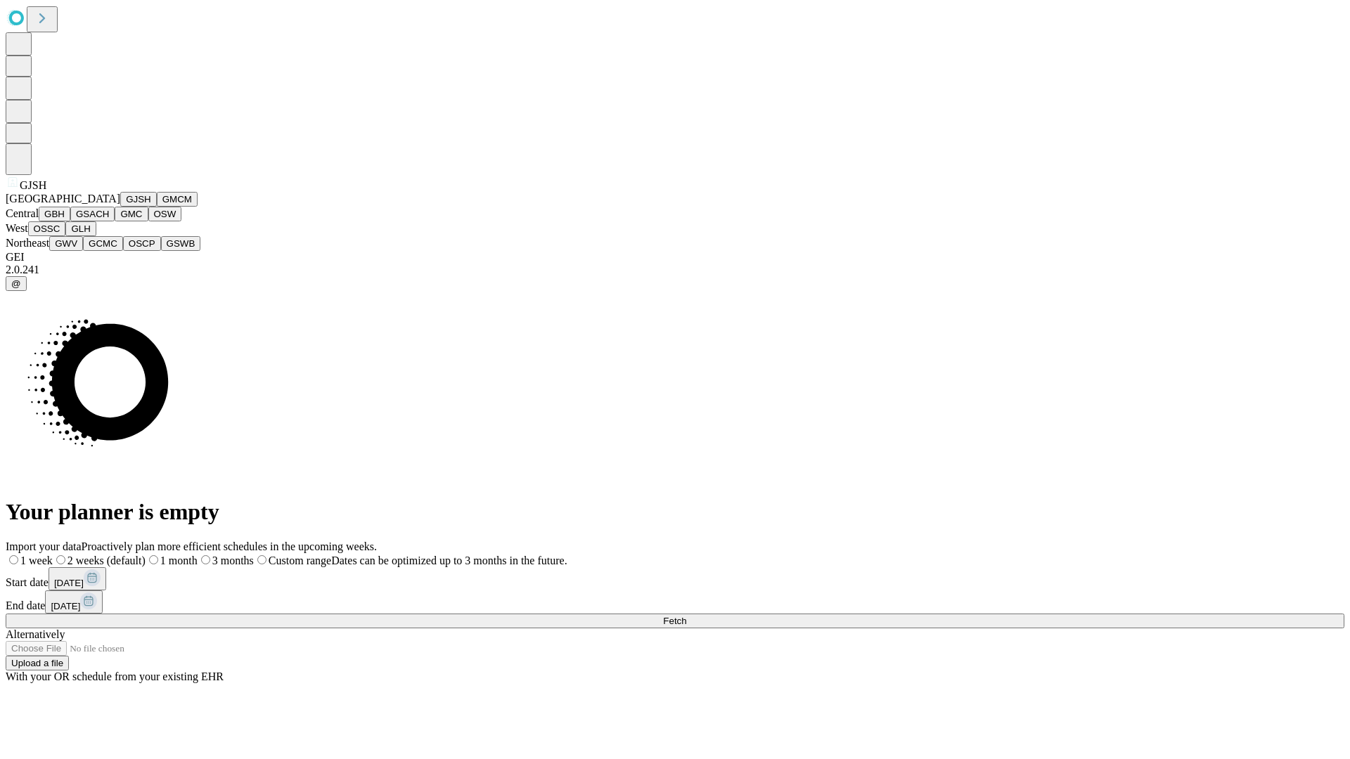
click at [120, 207] on button "GJSH" at bounding box center [138, 199] width 37 height 15
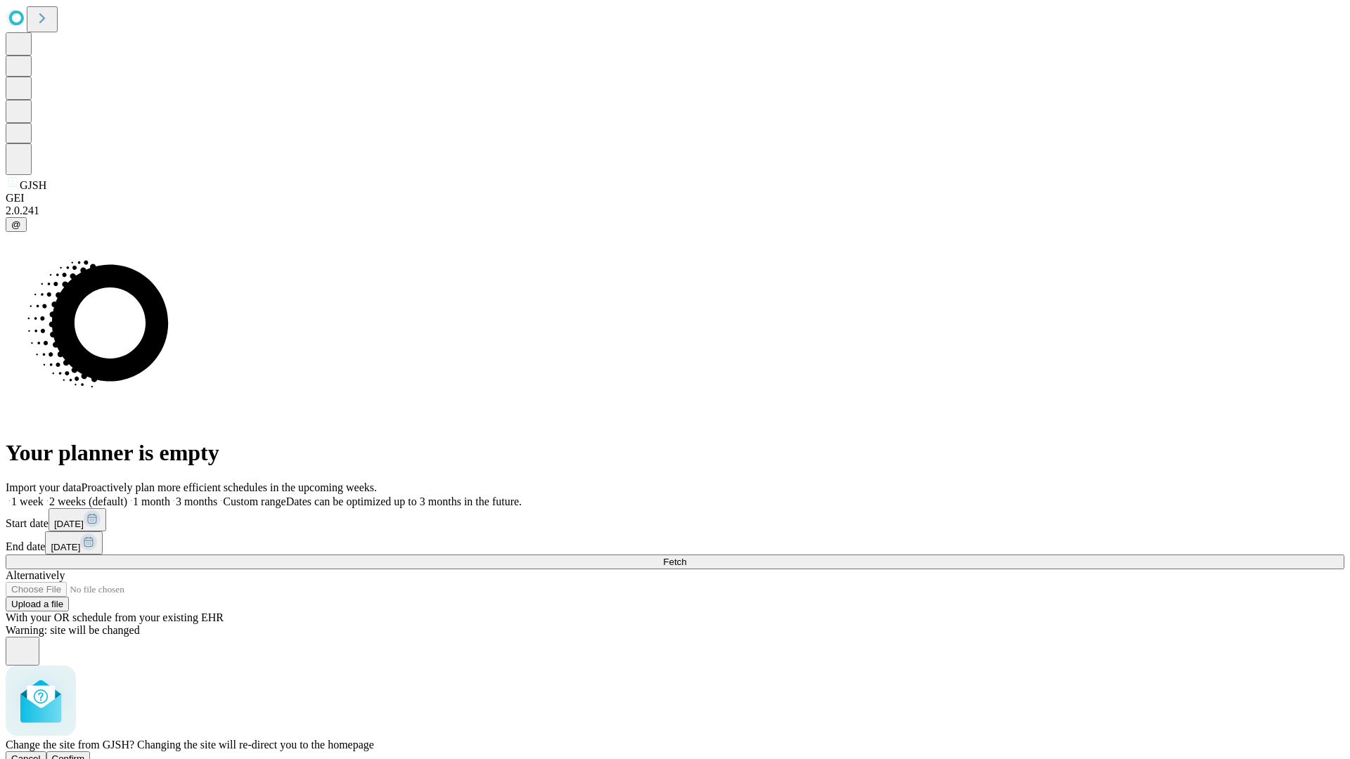
click at [85, 754] on span "Confirm" at bounding box center [68, 759] width 33 height 11
click at [170, 496] on label "1 month" at bounding box center [148, 502] width 43 height 12
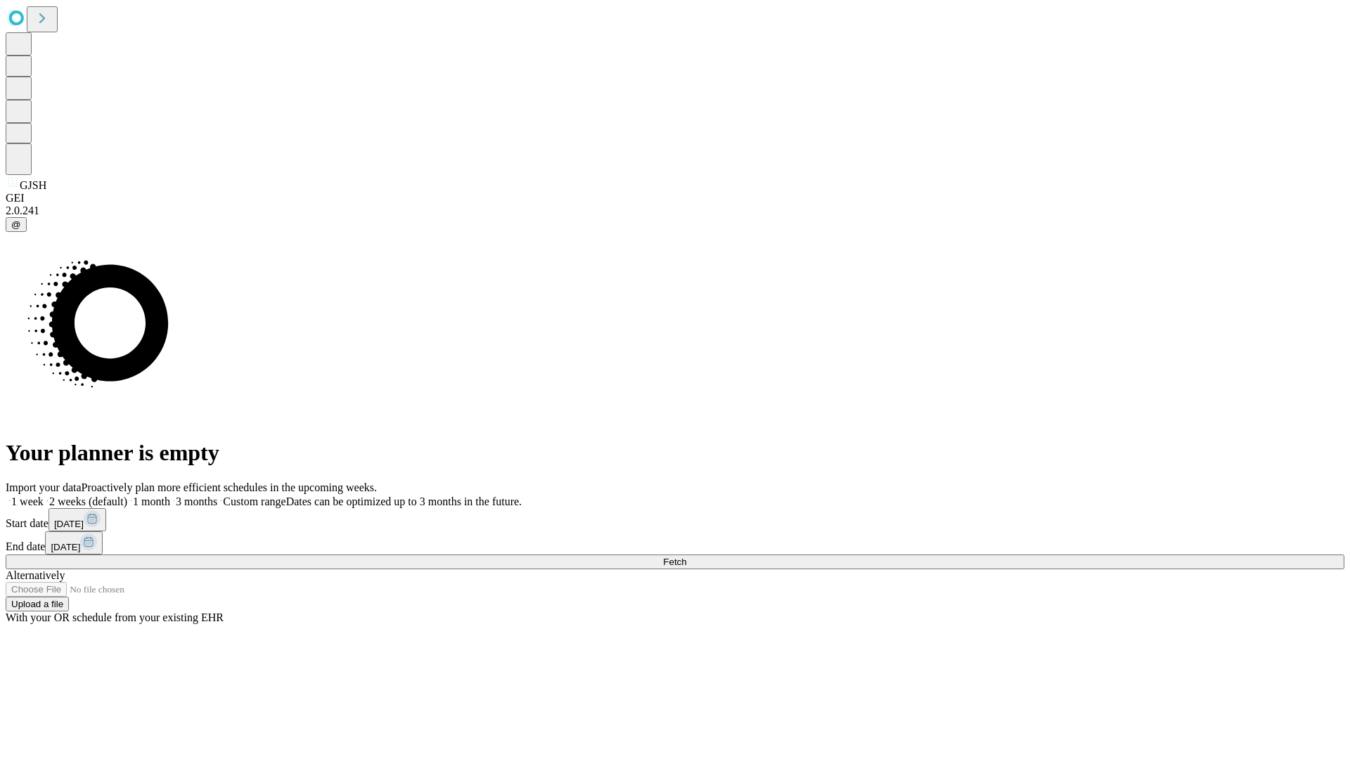
click at [686, 557] on span "Fetch" at bounding box center [674, 562] width 23 height 11
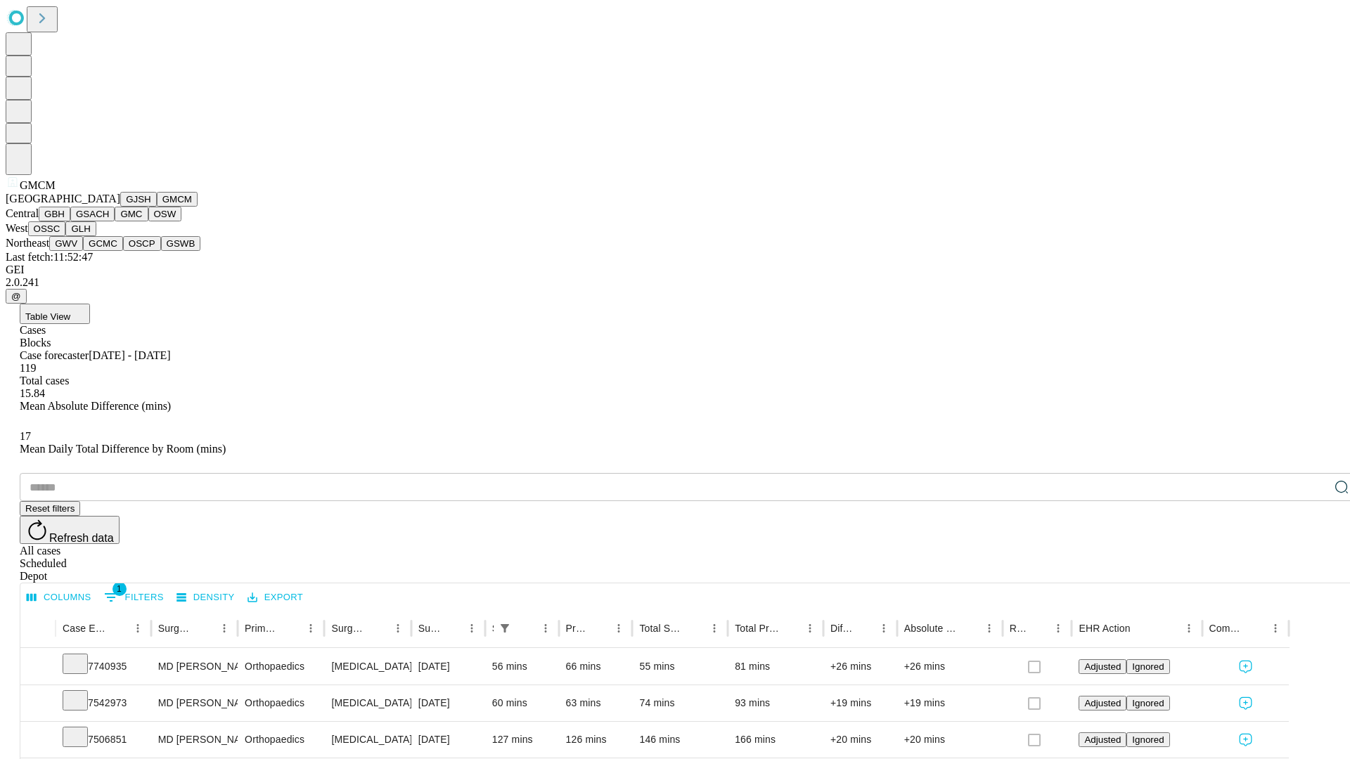
click at [70, 221] on button "GBH" at bounding box center [55, 214] width 32 height 15
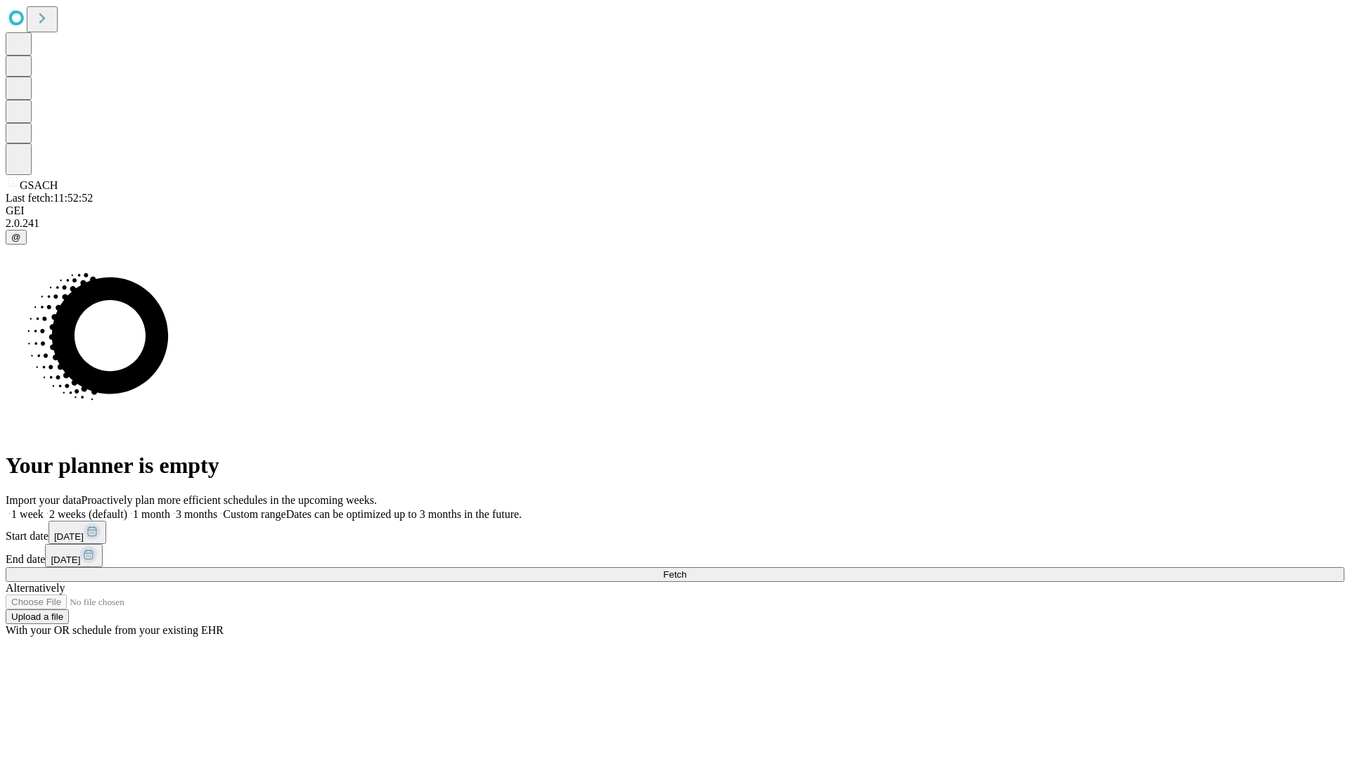
click at [170, 508] on label "1 month" at bounding box center [148, 514] width 43 height 12
click at [686, 570] on span "Fetch" at bounding box center [674, 575] width 23 height 11
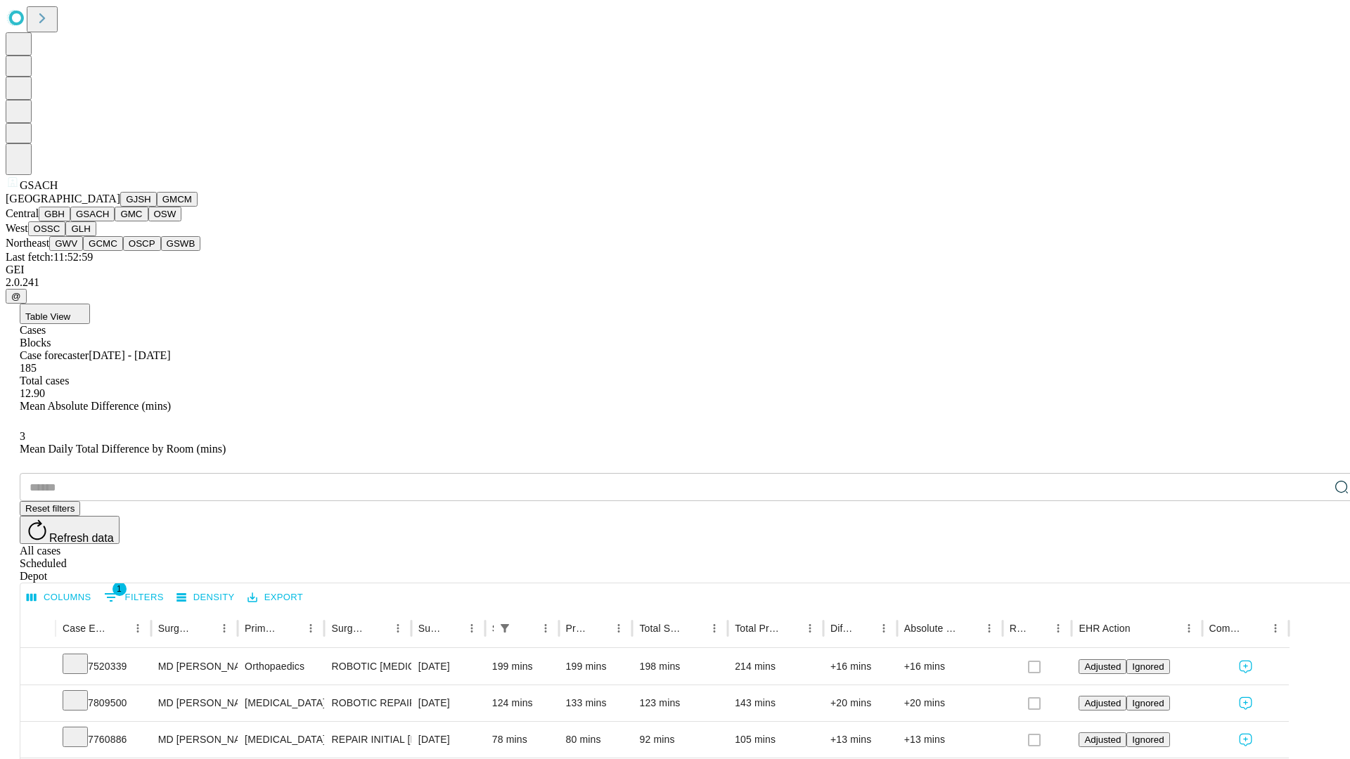
click at [115, 221] on button "GMC" at bounding box center [131, 214] width 33 height 15
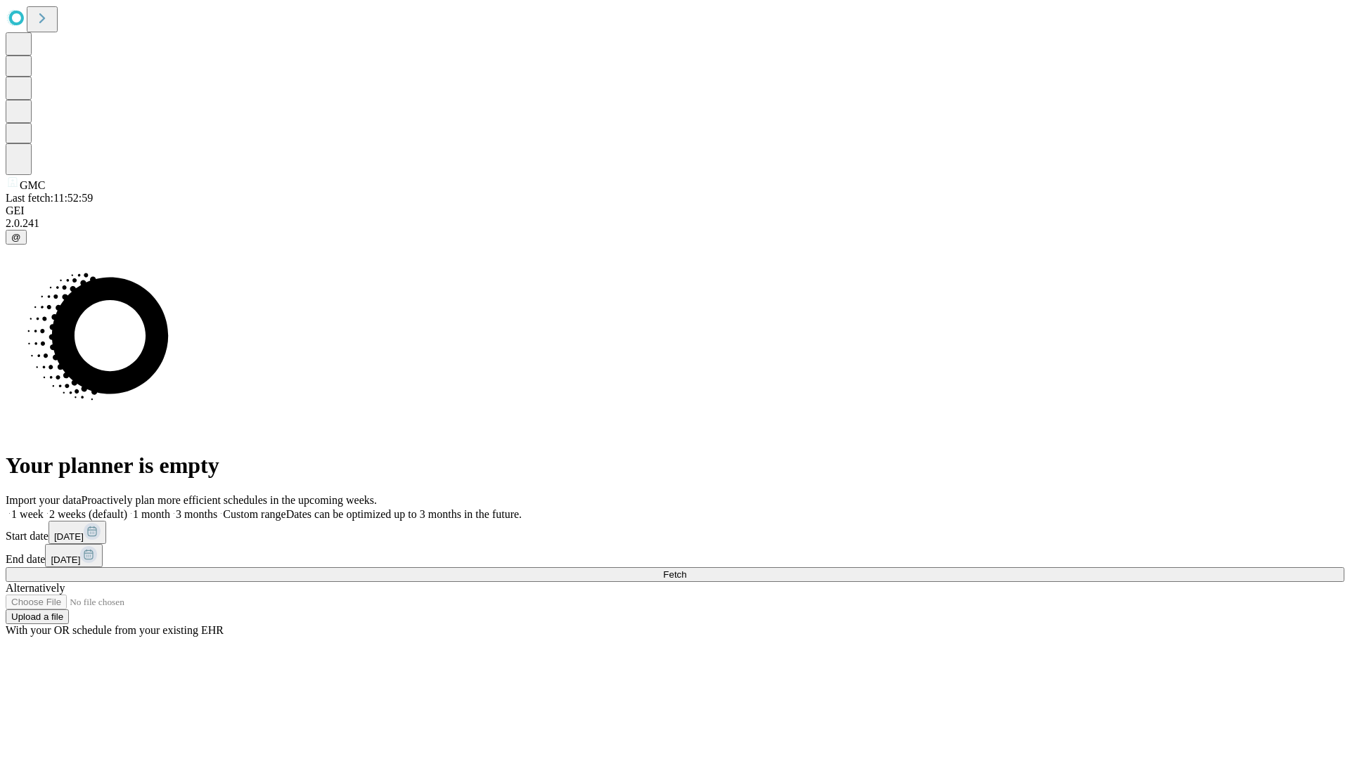
click at [170, 508] on label "1 month" at bounding box center [148, 514] width 43 height 12
click at [686, 570] on span "Fetch" at bounding box center [674, 575] width 23 height 11
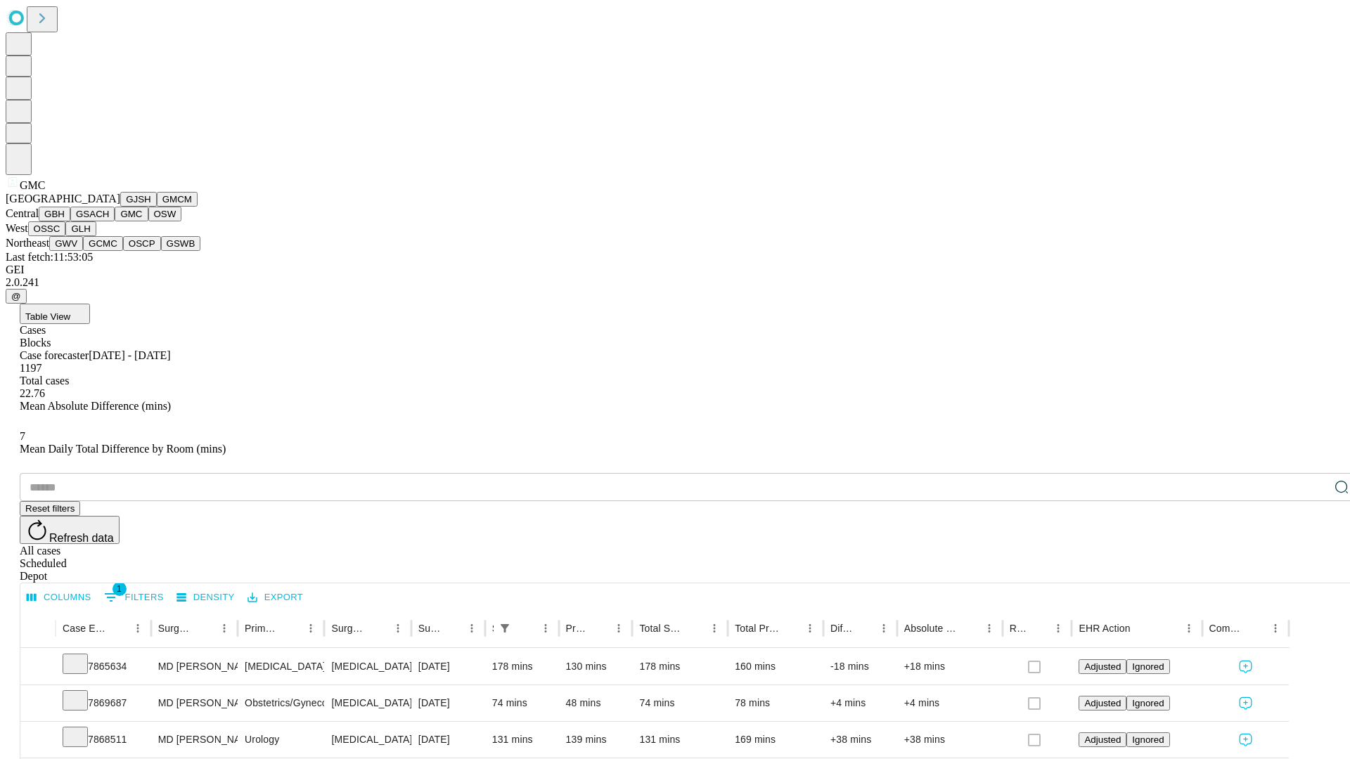
click at [148, 221] on button "OSW" at bounding box center [165, 214] width 34 height 15
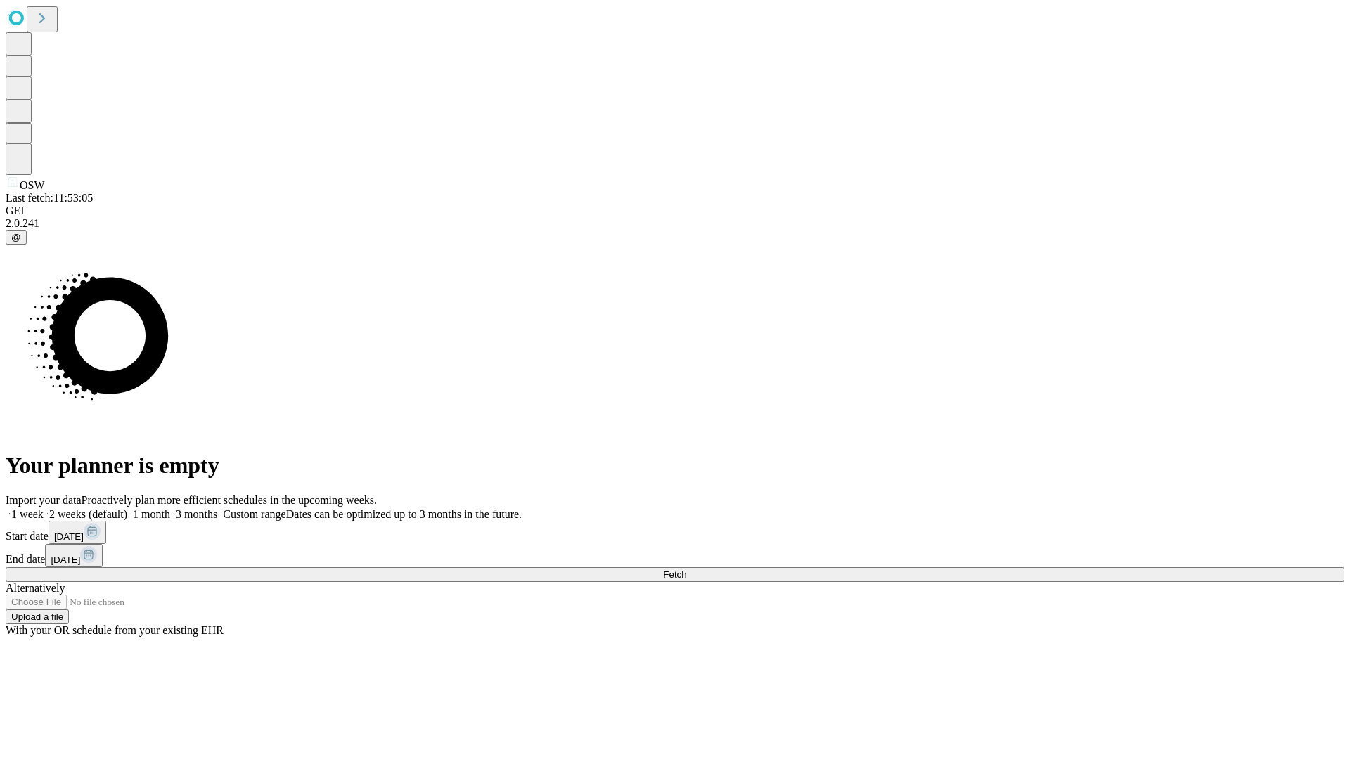
click at [686, 570] on span "Fetch" at bounding box center [674, 575] width 23 height 11
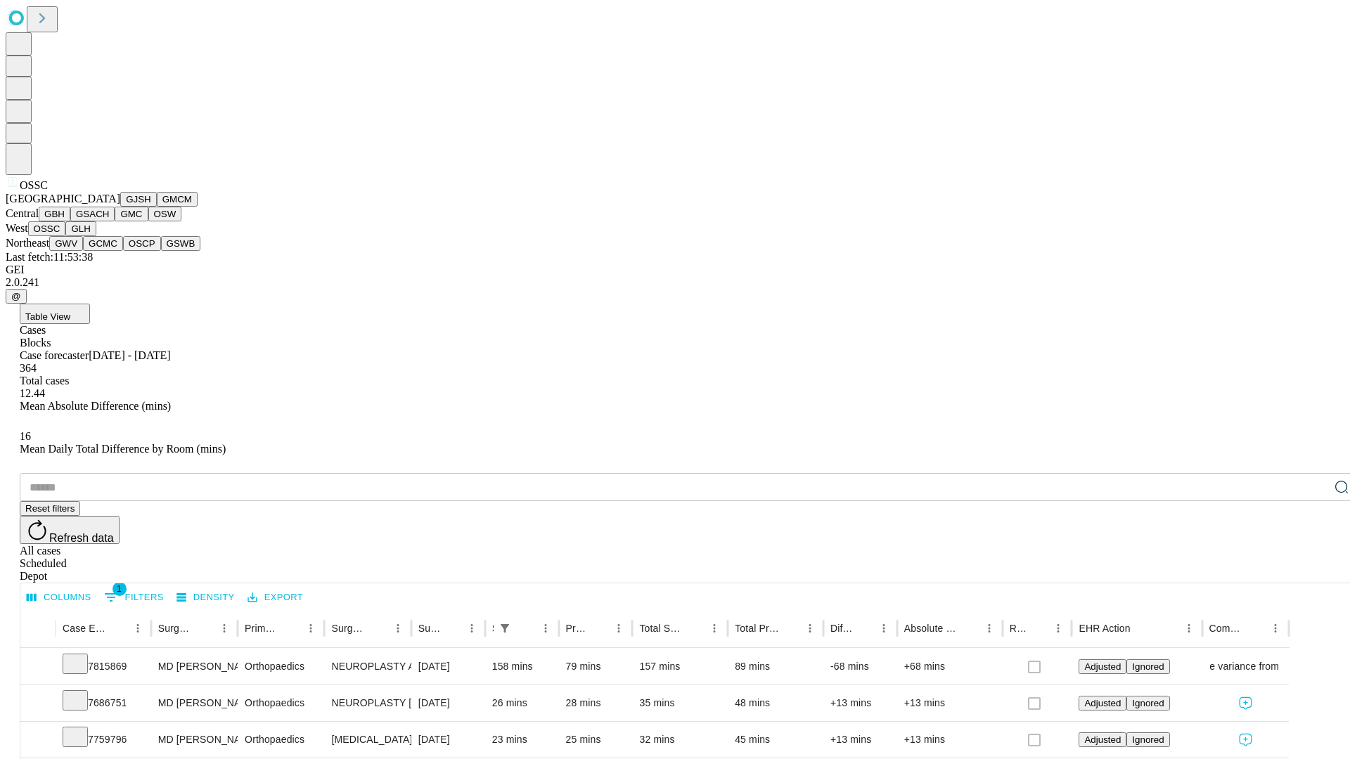
click at [96, 236] on button "GLH" at bounding box center [80, 228] width 30 height 15
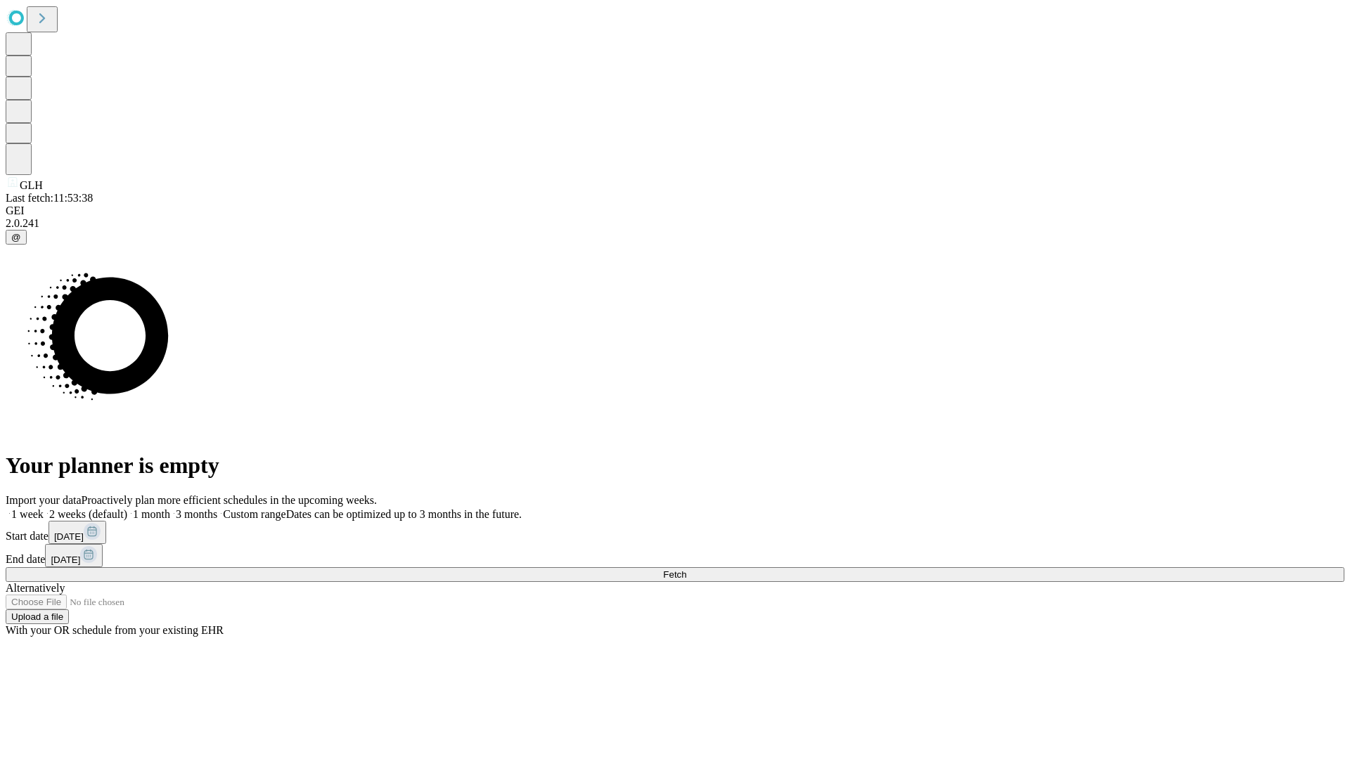
click at [170, 508] on label "1 month" at bounding box center [148, 514] width 43 height 12
click at [686, 570] on span "Fetch" at bounding box center [674, 575] width 23 height 11
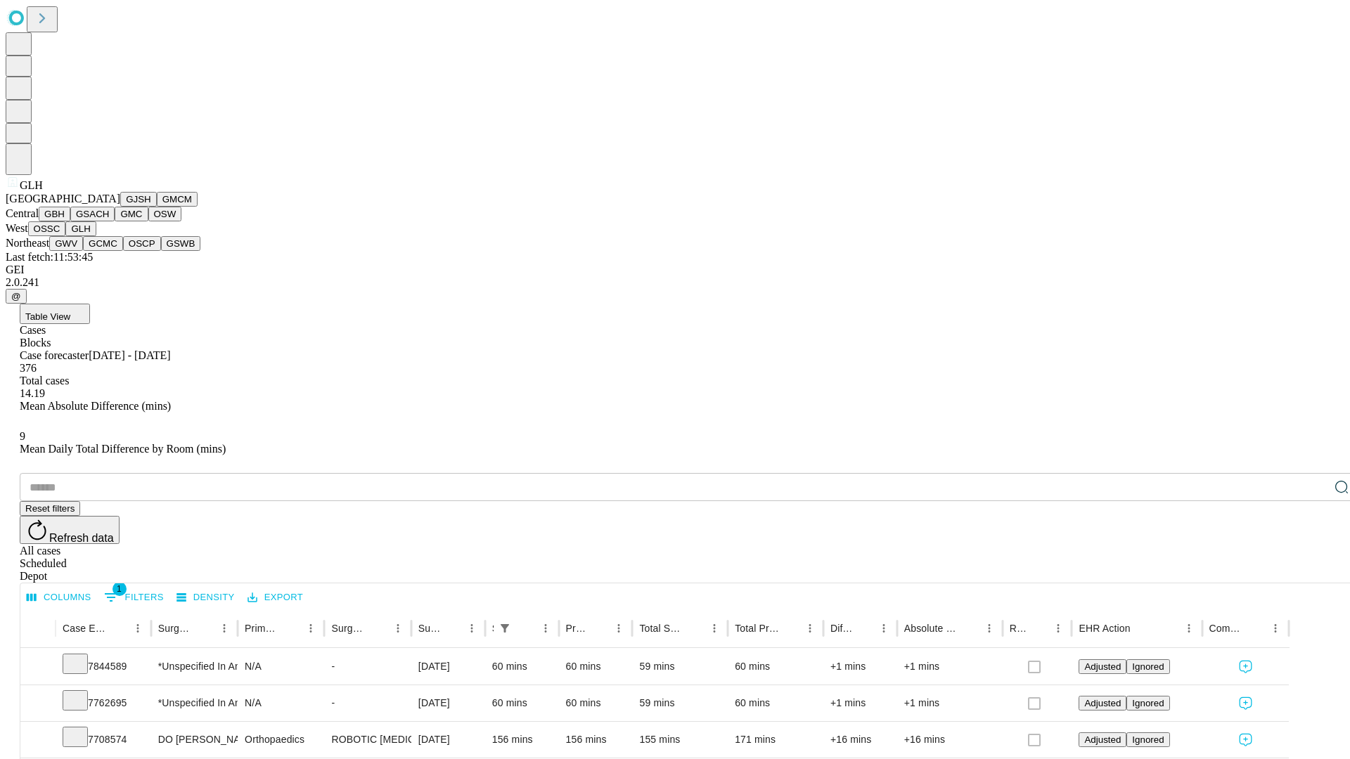
click at [83, 251] on button "GWV" at bounding box center [66, 243] width 34 height 15
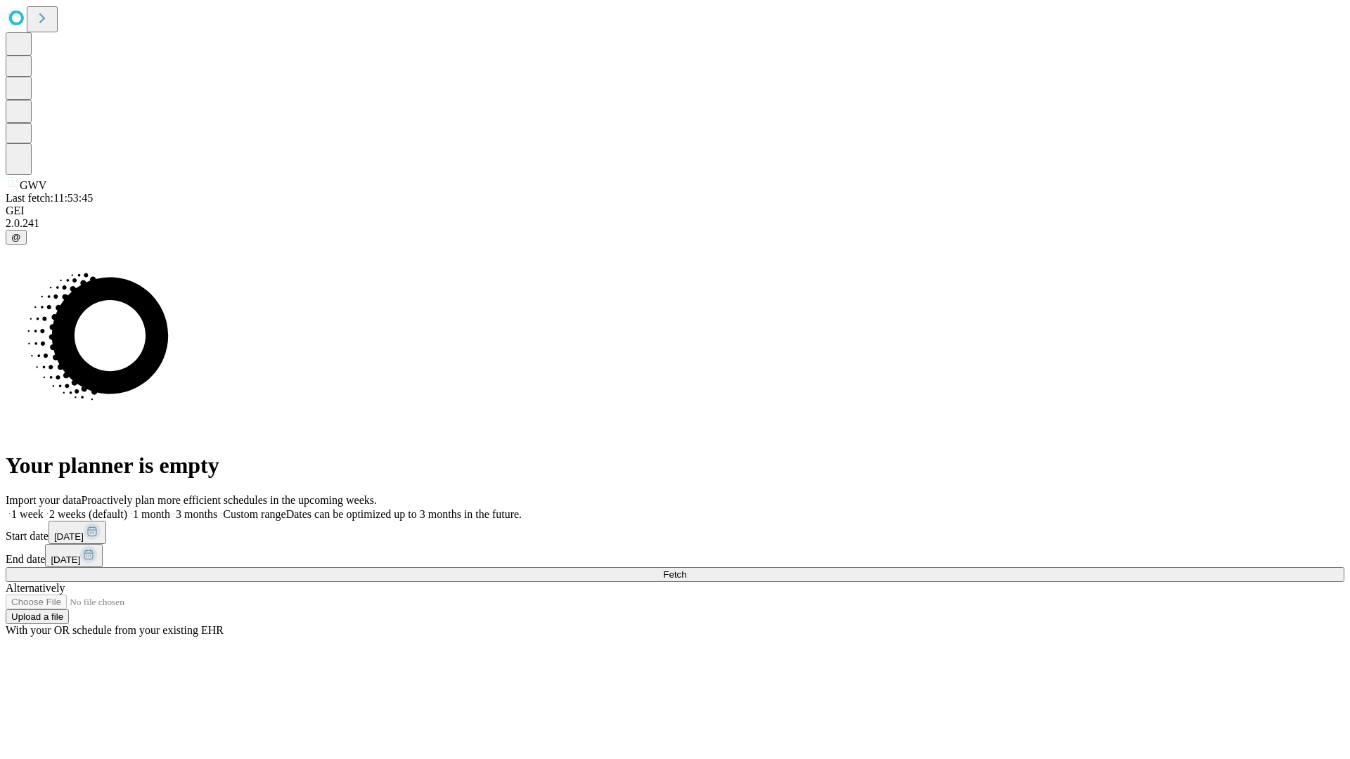
click at [170, 508] on label "1 month" at bounding box center [148, 514] width 43 height 12
click at [686, 570] on span "Fetch" at bounding box center [674, 575] width 23 height 11
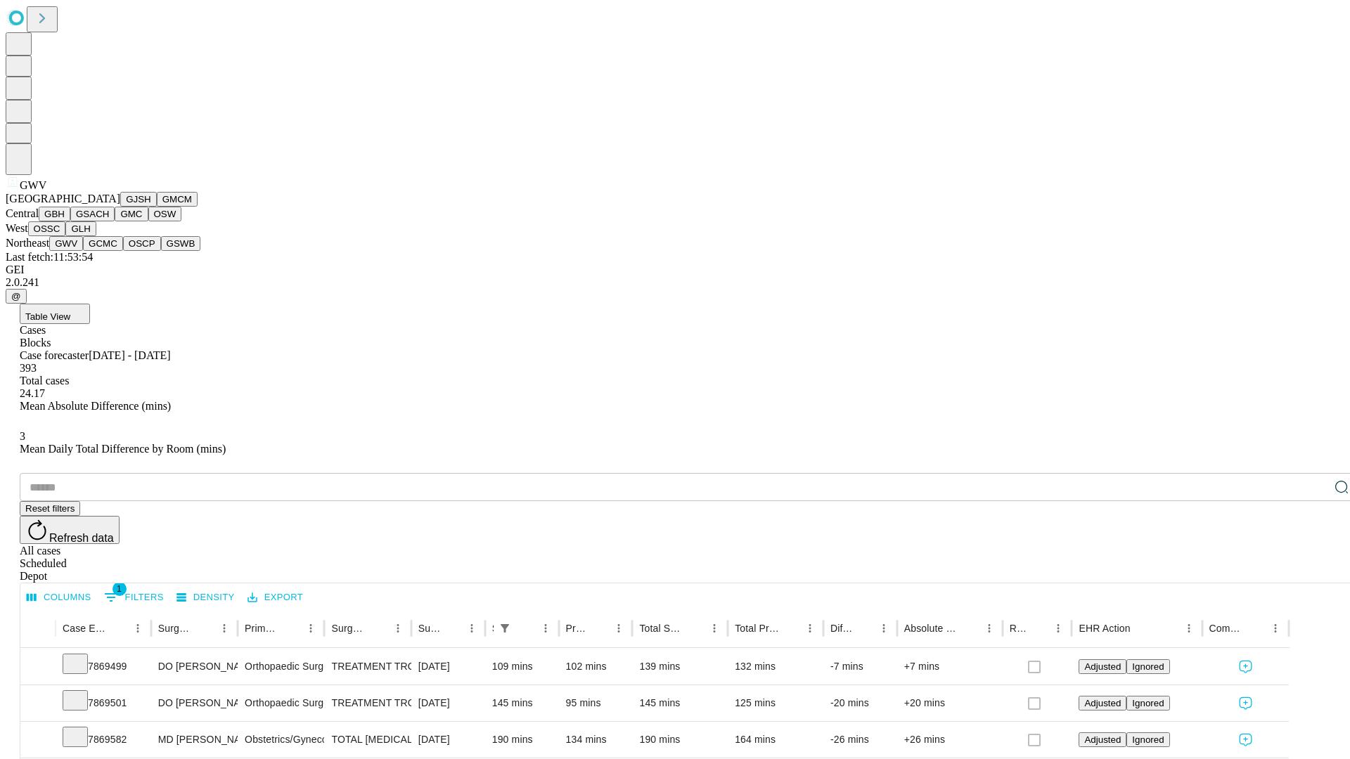
click at [109, 251] on button "GCMC" at bounding box center [103, 243] width 40 height 15
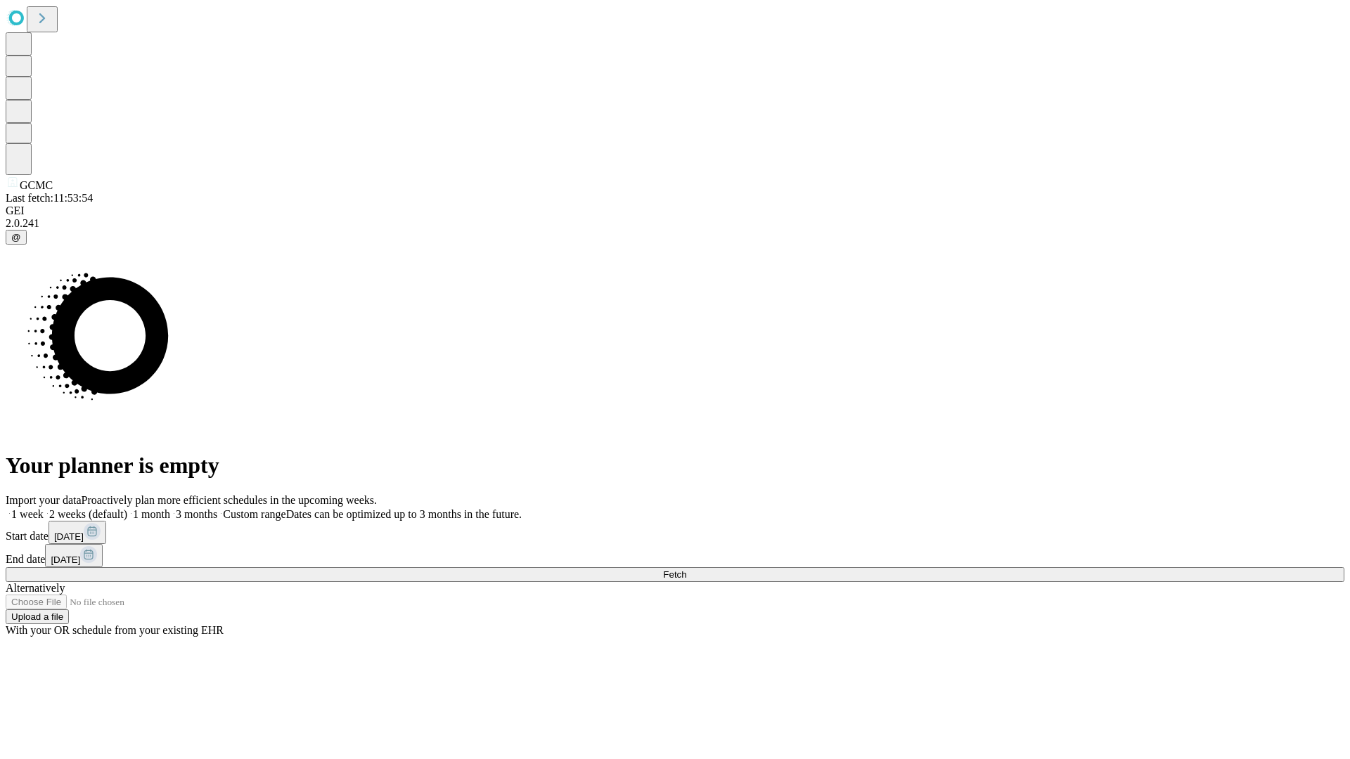
click at [170, 508] on label "1 month" at bounding box center [148, 514] width 43 height 12
click at [686, 570] on span "Fetch" at bounding box center [674, 575] width 23 height 11
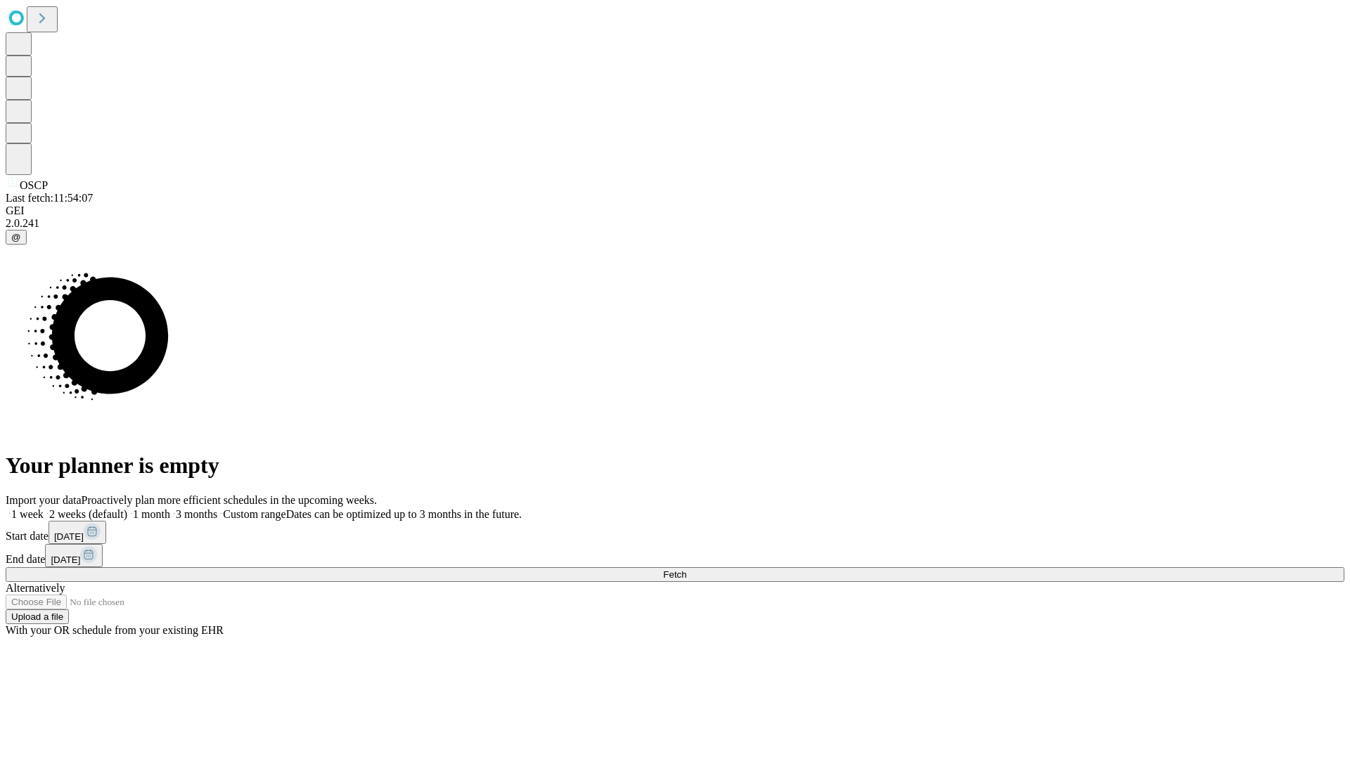
click at [686, 570] on span "Fetch" at bounding box center [674, 575] width 23 height 11
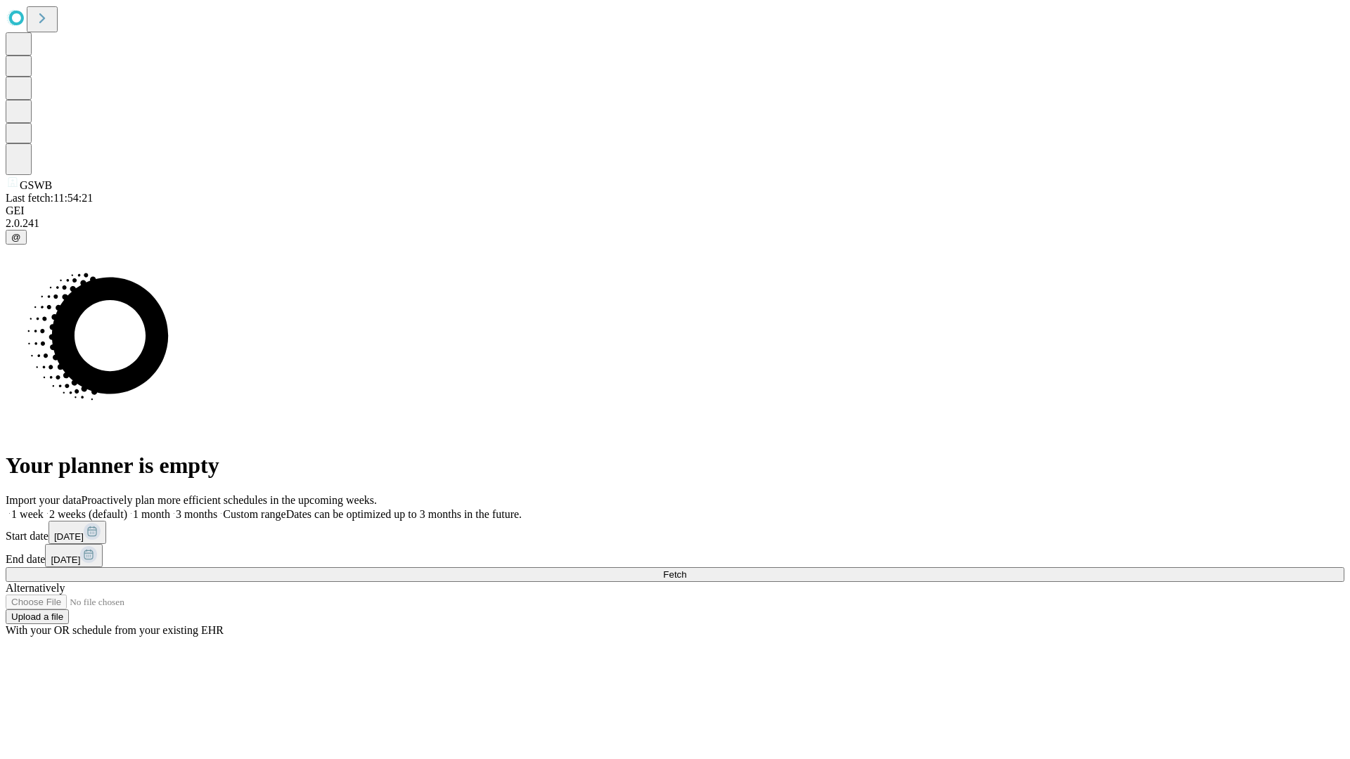
click at [170, 508] on label "1 month" at bounding box center [148, 514] width 43 height 12
click at [686, 570] on span "Fetch" at bounding box center [674, 575] width 23 height 11
